Goal: Book appointment/travel/reservation

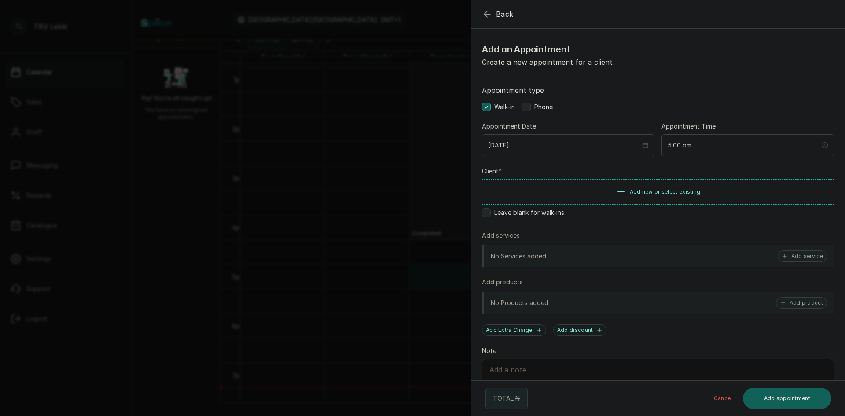
click at [653, 189] on span "Add new or select existing" at bounding box center [665, 191] width 71 height 7
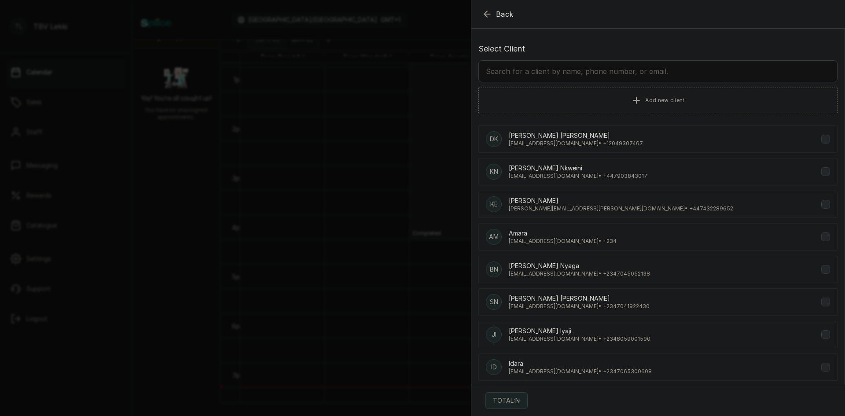
click at [646, 74] on input "text" at bounding box center [657, 71] width 359 height 22
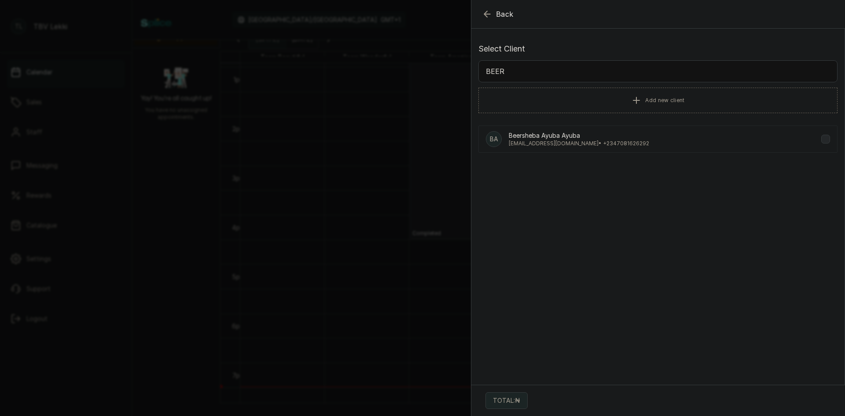
type input "BEER"
click at [576, 127] on div "BA Beersheba Ayuba Ayuba [EMAIL_ADDRESS][DOMAIN_NAME] • [PHONE_NUMBER]" at bounding box center [657, 138] width 359 height 27
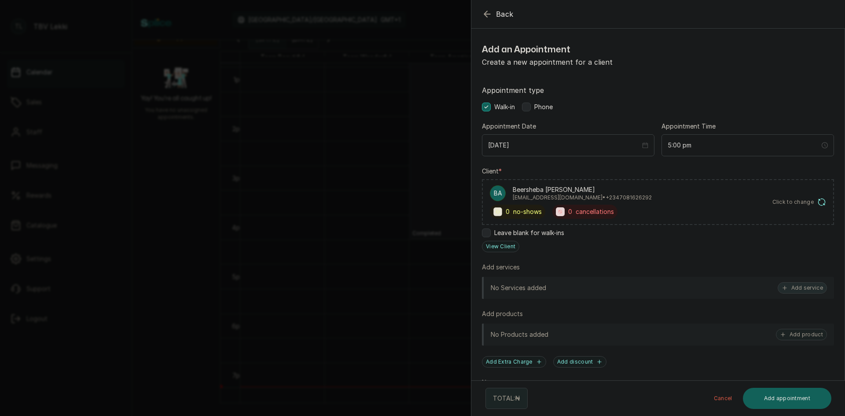
click at [795, 287] on button "Add service" at bounding box center [801, 287] width 49 height 11
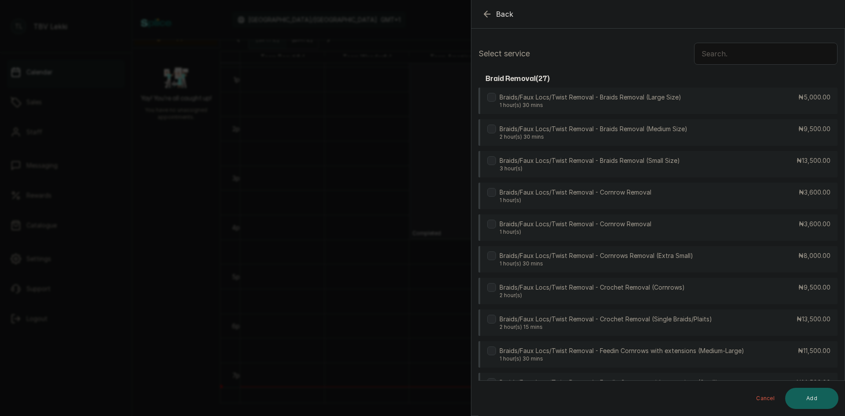
click at [761, 50] on input "text" at bounding box center [765, 54] width 143 height 22
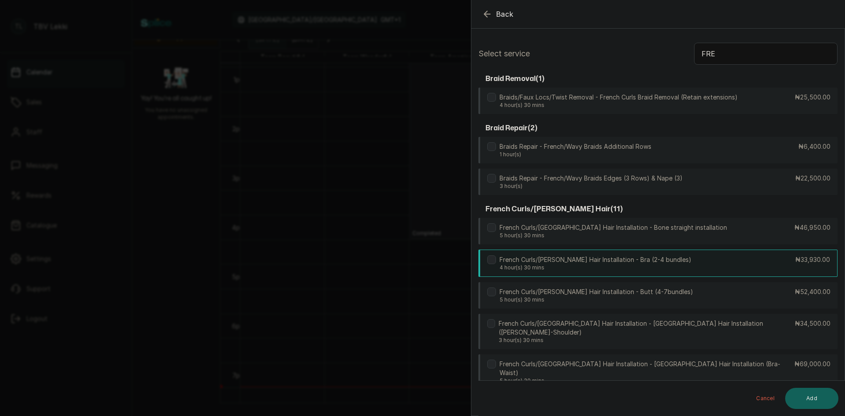
type input "FRE"
click at [635, 258] on p "French Curls/[PERSON_NAME] Hair Installation - Bra (2-4 bundles)" at bounding box center [595, 259] width 192 height 9
click at [829, 402] on button "Add" at bounding box center [811, 398] width 53 height 21
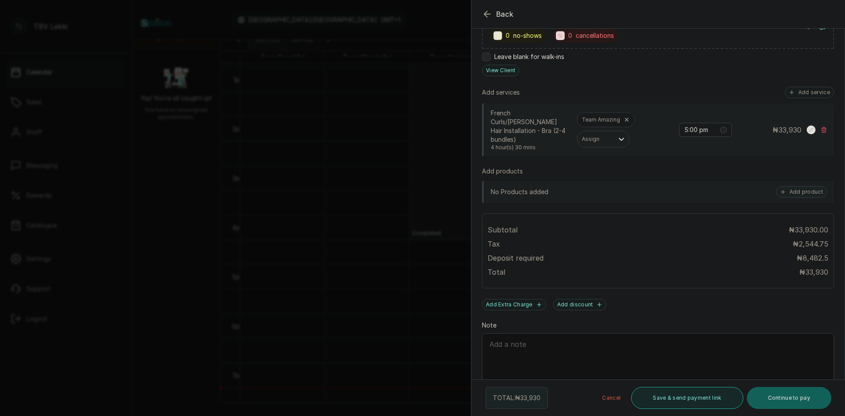
click at [676, 393] on button "Save & send payment link" at bounding box center [687, 398] width 112 height 22
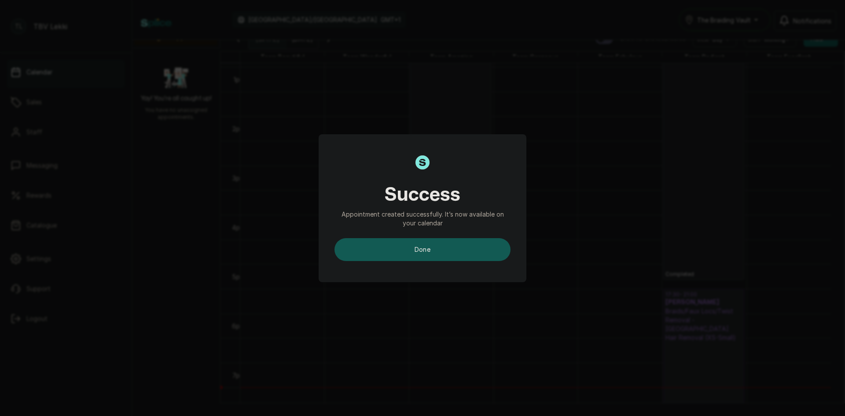
click at [451, 253] on button "done" at bounding box center [422, 249] width 176 height 23
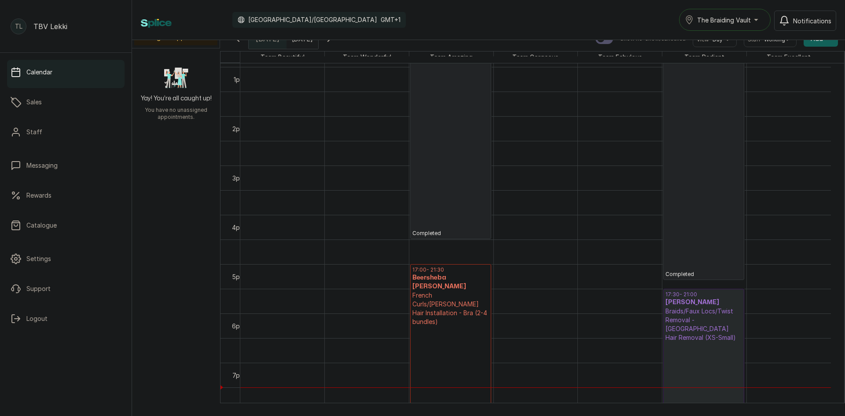
click at [462, 326] on p "Deposit Pending" at bounding box center [450, 404] width 77 height 157
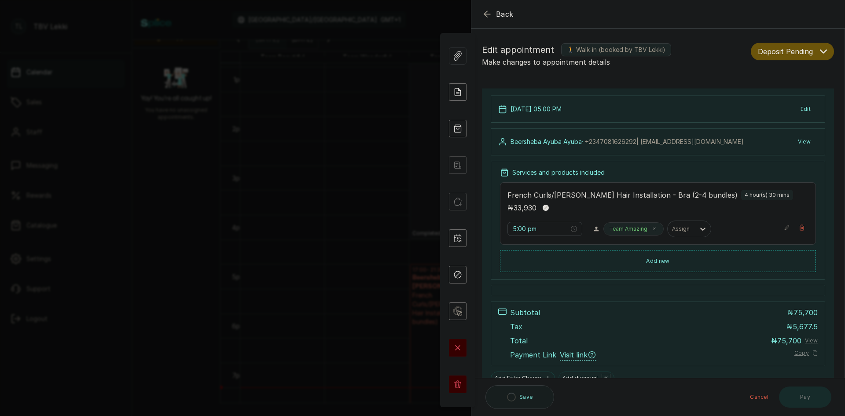
click at [810, 49] on button "Deposit Pending" at bounding box center [792, 52] width 83 height 18
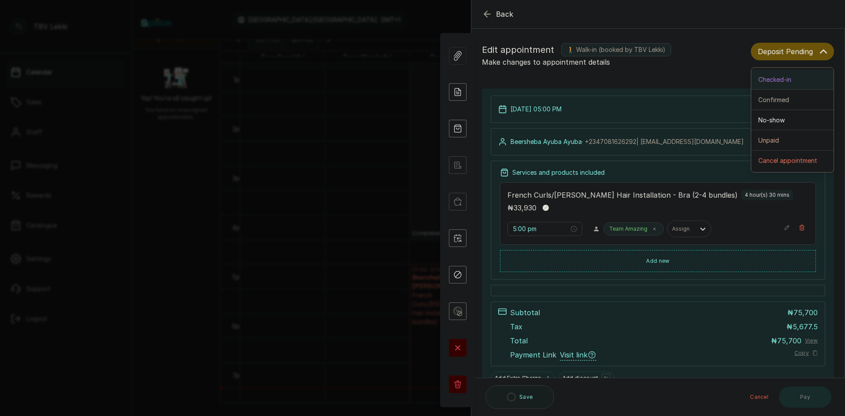
click at [770, 82] on span "Checked-in" at bounding box center [774, 79] width 33 height 9
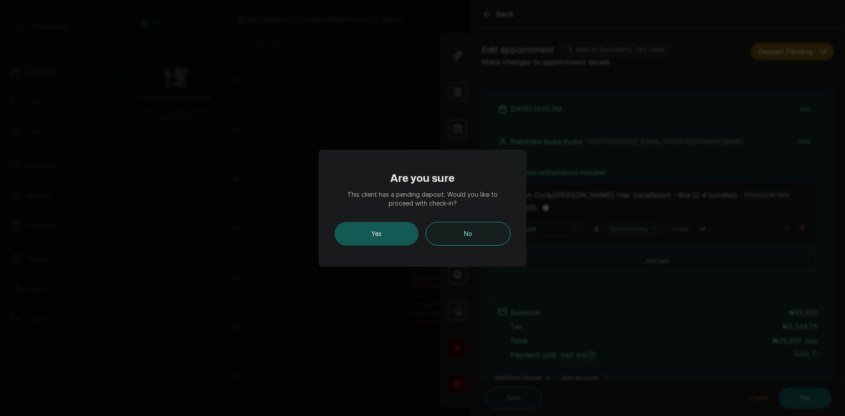
click at [382, 232] on button "Yes" at bounding box center [376, 234] width 84 height 24
